Goal: Browse casually

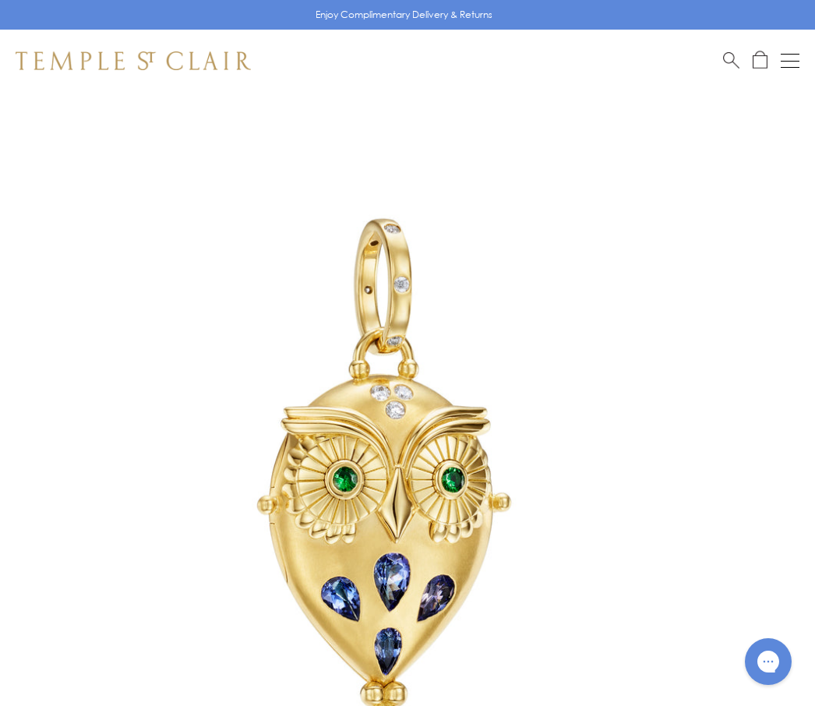
click at [812, 58] on div "Shop Shop Categories Amulets Pendants & Charms Lockets Chains & Leather Cords E…" at bounding box center [407, 61] width 815 height 62
click at [789, 61] on div "Open navigation" at bounding box center [790, 61] width 19 height 1
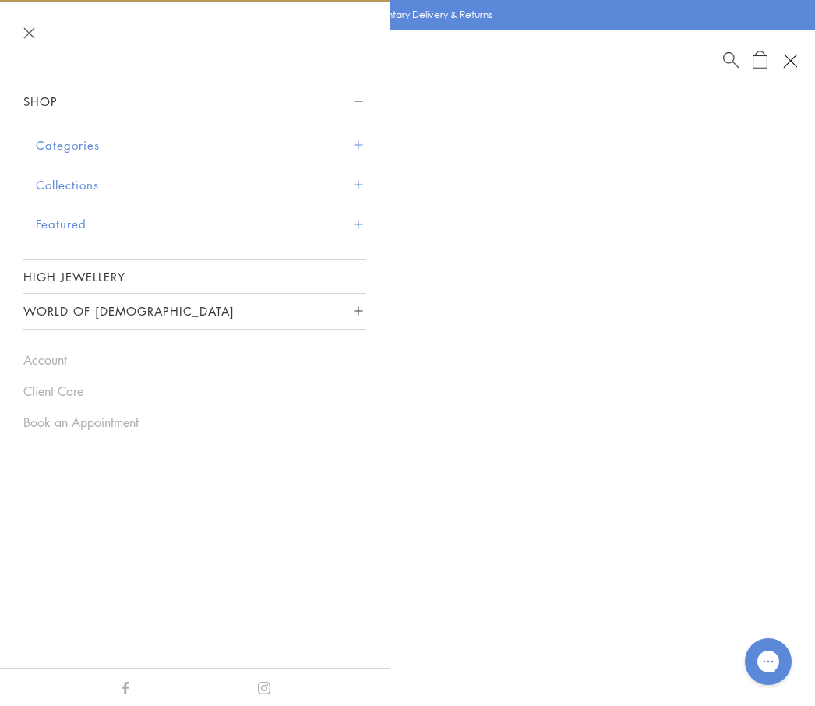
click at [792, 55] on button "Open navigation" at bounding box center [790, 61] width 27 height 27
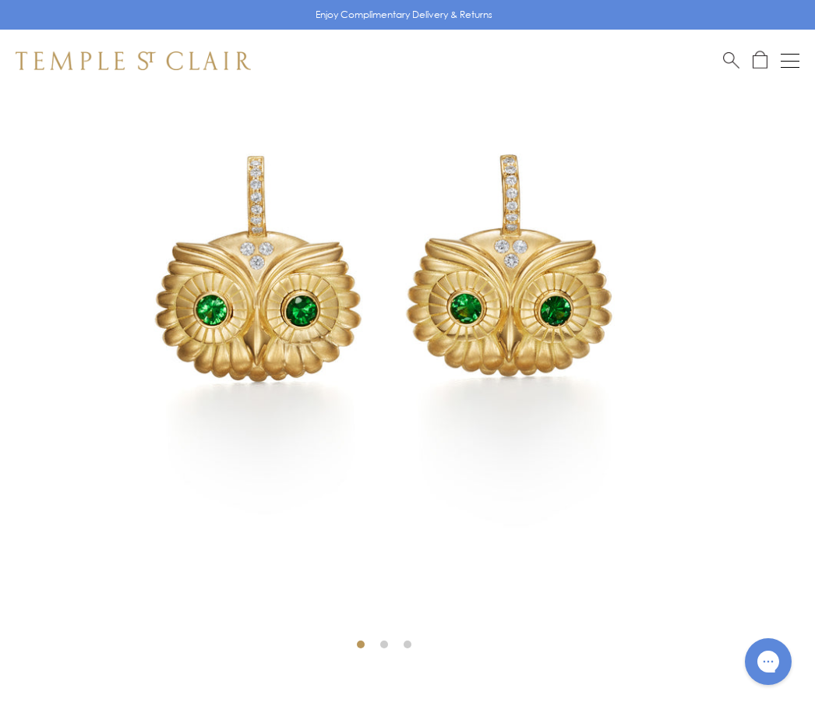
scroll to position [202, 0]
